Goal: Check status

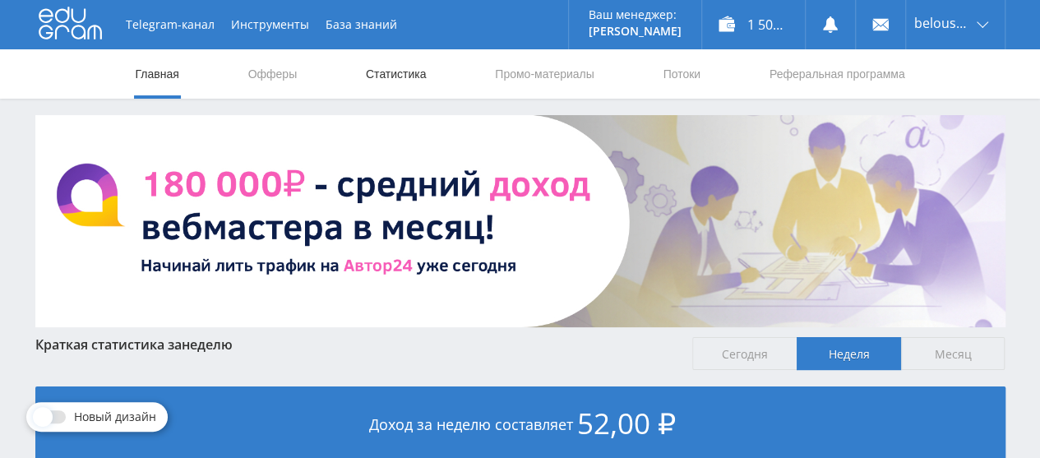
click at [393, 72] on link "Статистика" at bounding box center [396, 73] width 64 height 49
click at [398, 76] on link "Статистика" at bounding box center [396, 73] width 64 height 49
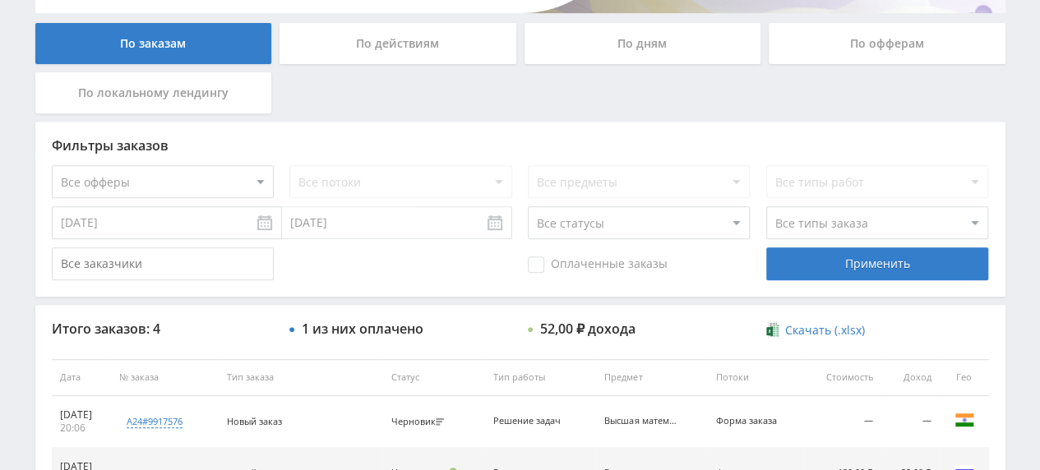
scroll to position [406, 0]
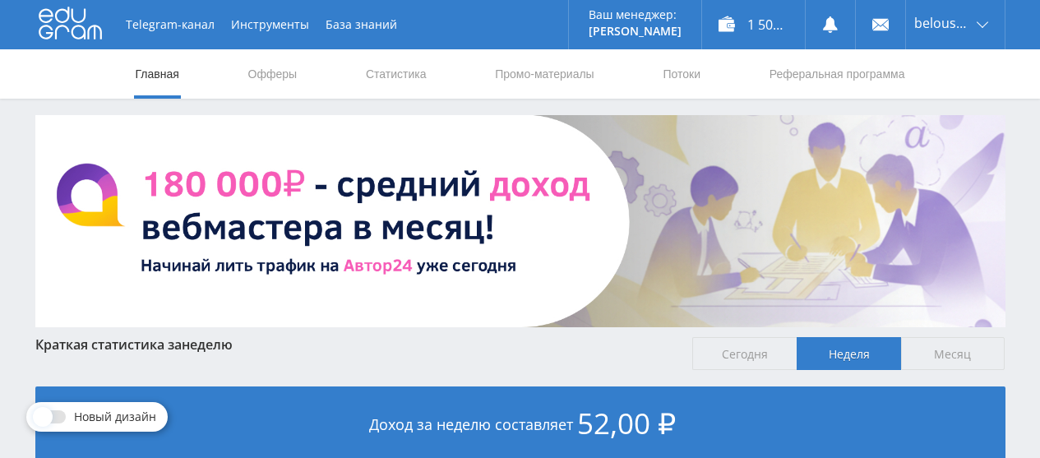
click at [386, 70] on link "Статистика" at bounding box center [396, 73] width 64 height 49
click at [385, 77] on link "Статистика" at bounding box center [396, 73] width 64 height 49
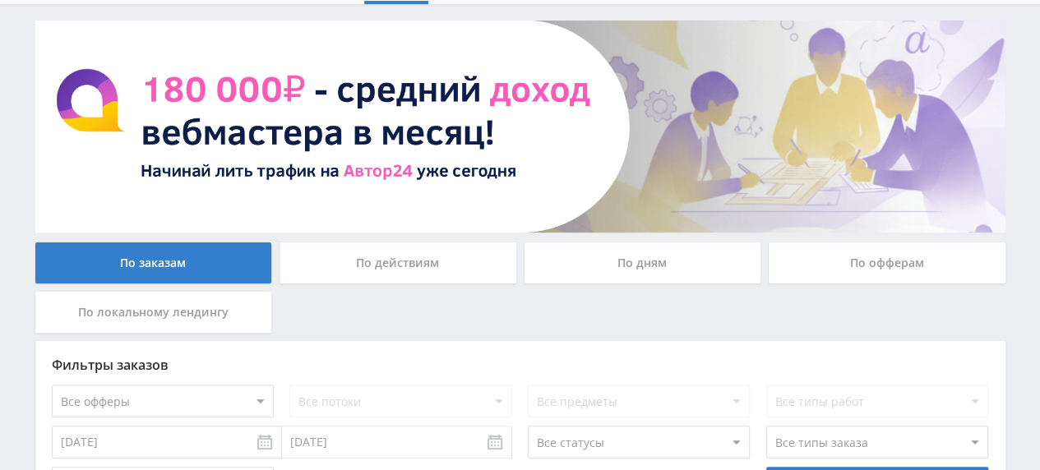
scroll to position [122, 0]
